Goal: Find specific page/section: Find specific page/section

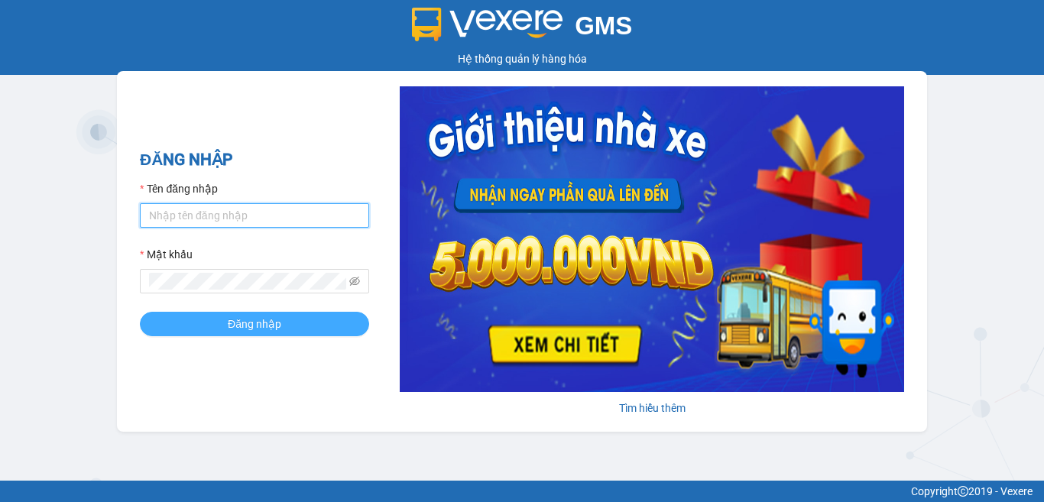
type input "phuongcr.lienhung"
click at [273, 324] on span "Đăng nhập" at bounding box center [255, 324] width 54 height 17
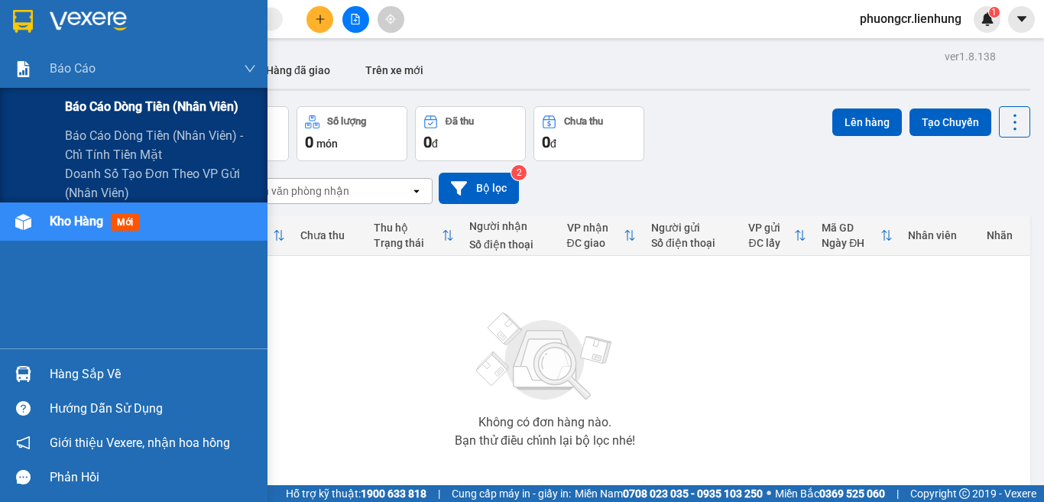
click at [135, 107] on span "Báo cáo dòng tiền (nhân viên)" at bounding box center [152, 106] width 174 height 19
